Goal: Contribute content

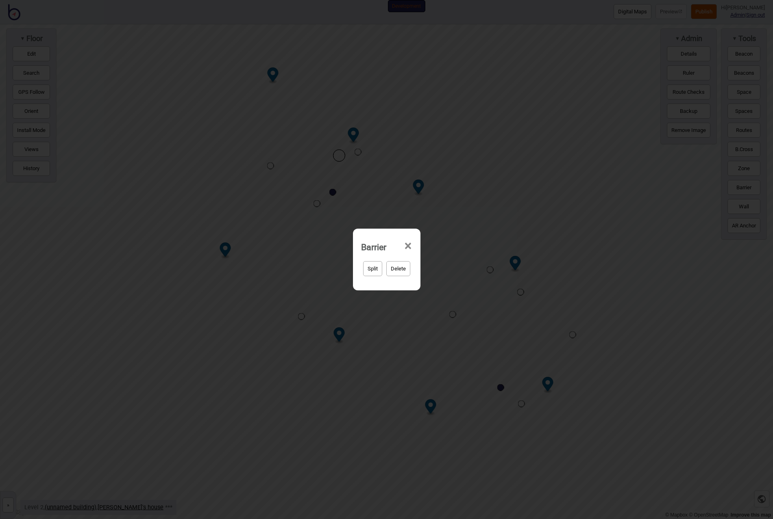
click at [412, 247] on span "×" at bounding box center [408, 246] width 9 height 27
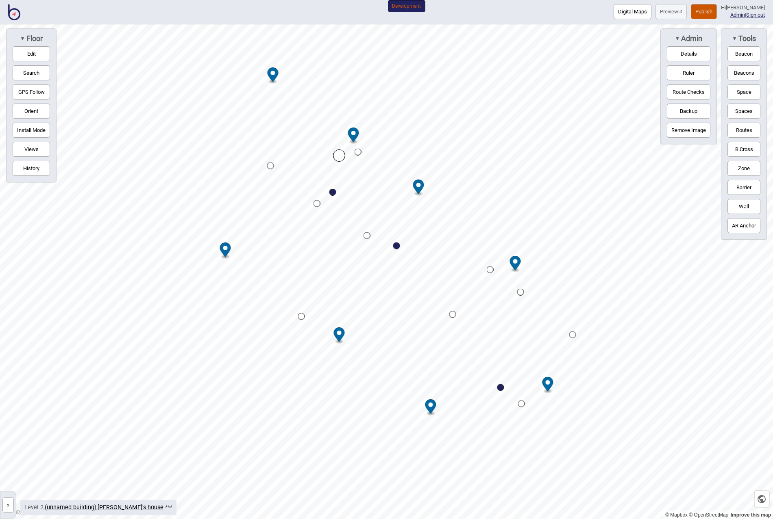
click at [35, 55] on button "Edit" at bounding box center [31, 53] width 37 height 15
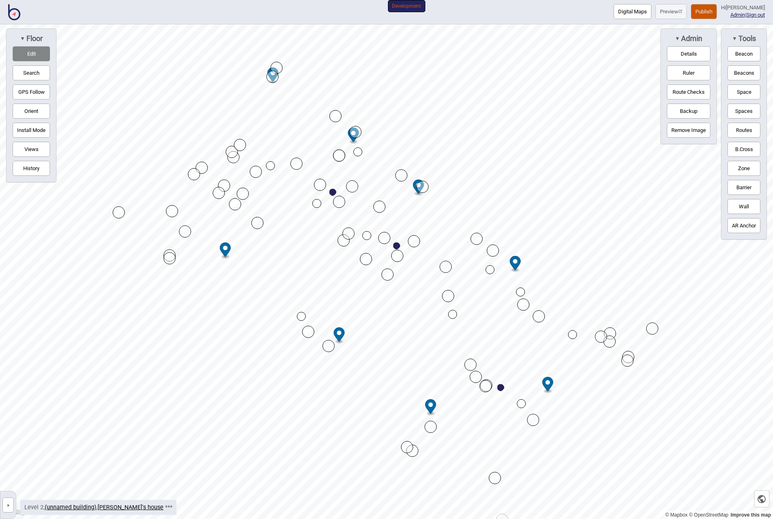
click at [396, 246] on div "Map marker" at bounding box center [396, 246] width 7 height 7
select select "Bathrooms"
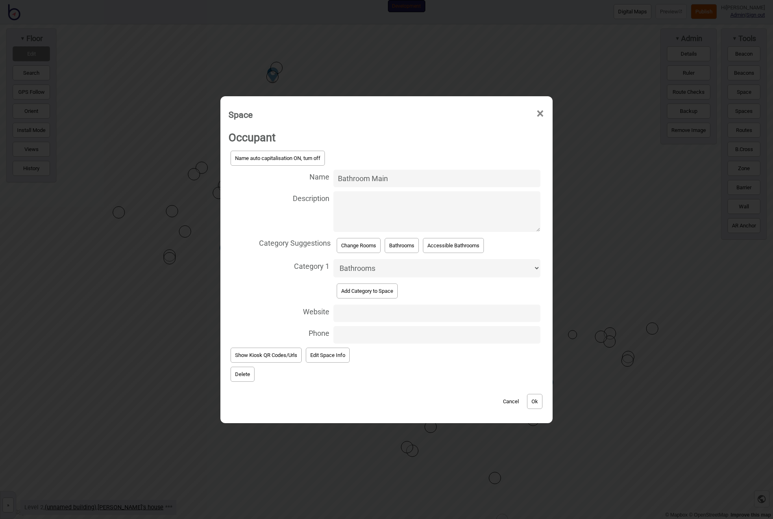
click at [389, 214] on textarea "Description" at bounding box center [436, 211] width 207 height 41
paste textarea "This is where [PERSON_NAME] sits and here's a random photo of CIT [GEOGRAPHIC_D…"
click at [396, 202] on textarea "This is where [PERSON_NAME] sits and here's a random photo of CIT [GEOGRAPHIC_D…" at bounding box center [436, 211] width 207 height 41
type textarea "Description description and here's a random photo of CIT [GEOGRAPHIC_DATA] [URL…"
click at [367, 313] on input "Website" at bounding box center [436, 313] width 207 height 17
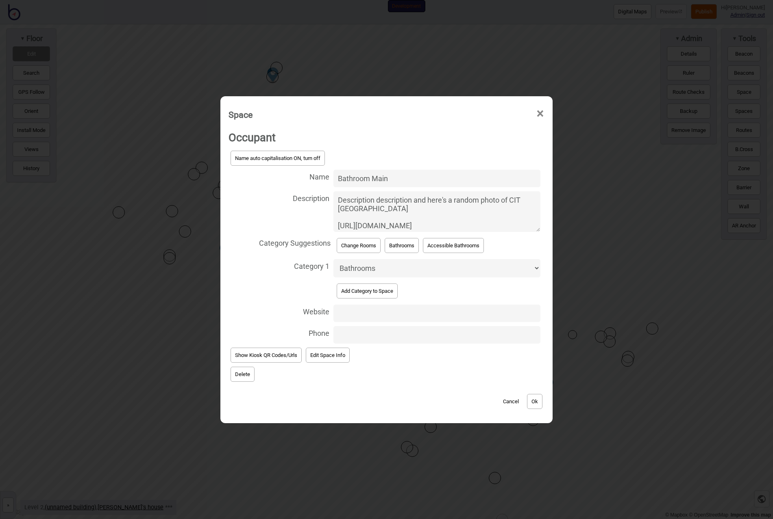
paste input "[URL][DOMAIN_NAME]"
type input "[URL][DOMAIN_NAME]"
click at [367, 338] on input "Phone" at bounding box center [436, 334] width 207 height 17
paste input "0424201554"
type input "0424201554"
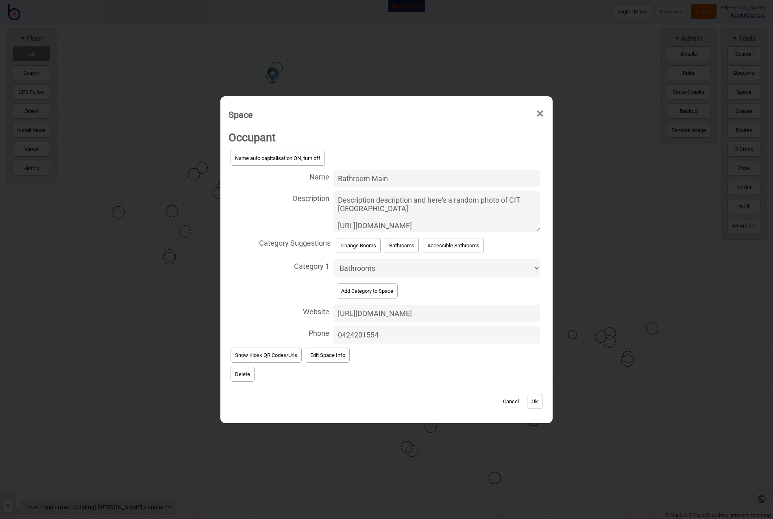
click at [535, 401] on button "Ok" at bounding box center [534, 401] width 15 height 15
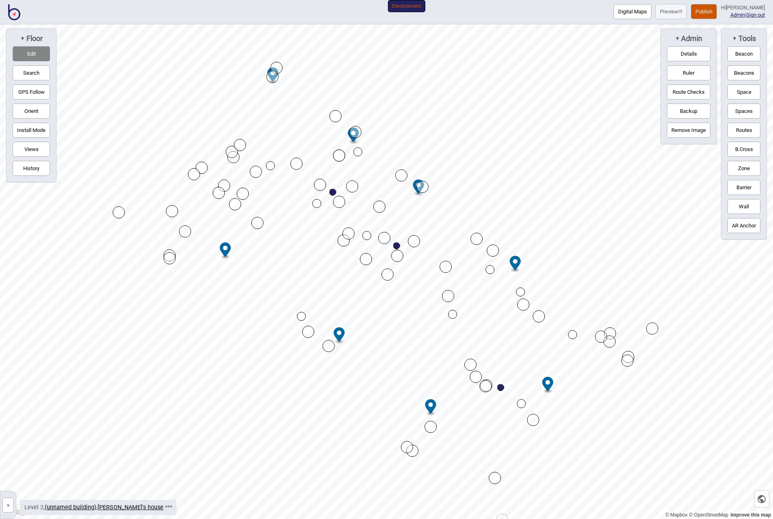
click at [710, 13] on button "Publish" at bounding box center [704, 11] width 26 height 15
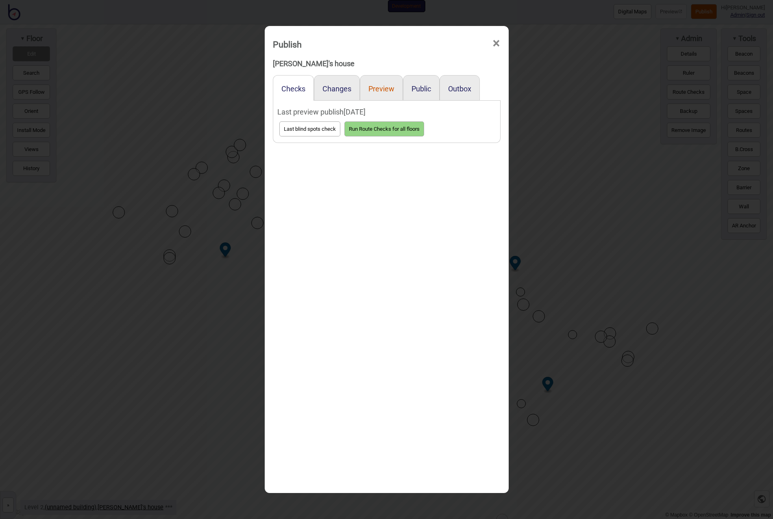
click at [387, 88] on button "Preview" at bounding box center [381, 89] width 26 height 9
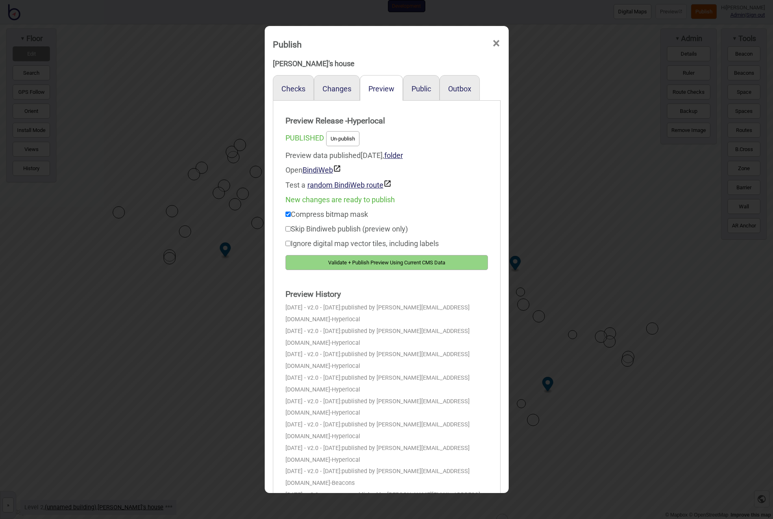
click at [376, 264] on button "Validate + Publish Preview Using Current CMS Data" at bounding box center [386, 262] width 202 height 15
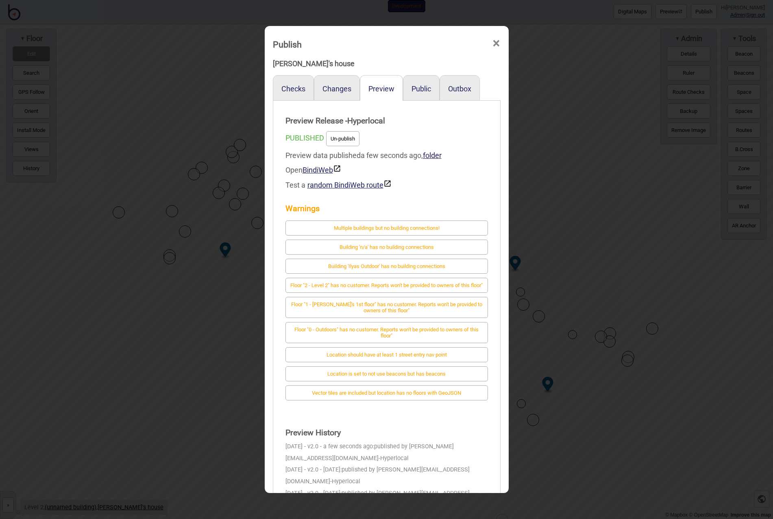
click at [421, 93] on div "Public" at bounding box center [421, 88] width 37 height 26
click at [424, 87] on button "Public" at bounding box center [421, 89] width 20 height 9
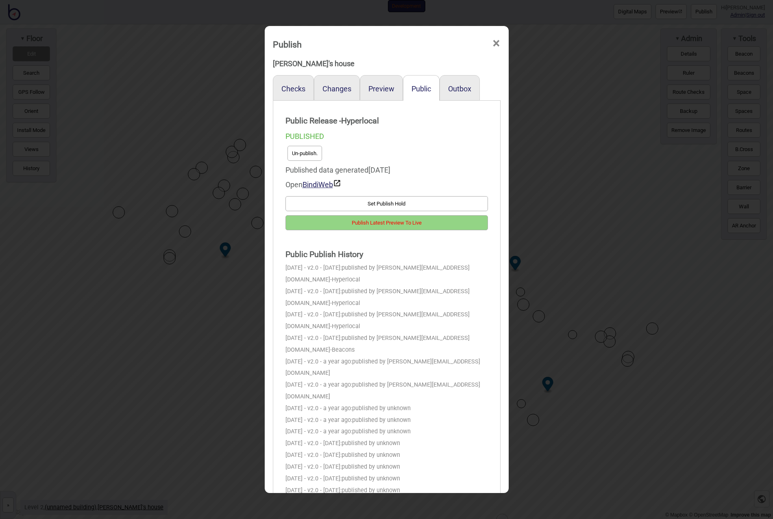
click at [383, 224] on button "Publish Latest Preview To Live" at bounding box center [386, 222] width 202 height 15
